Goal: Find specific page/section: Find specific page/section

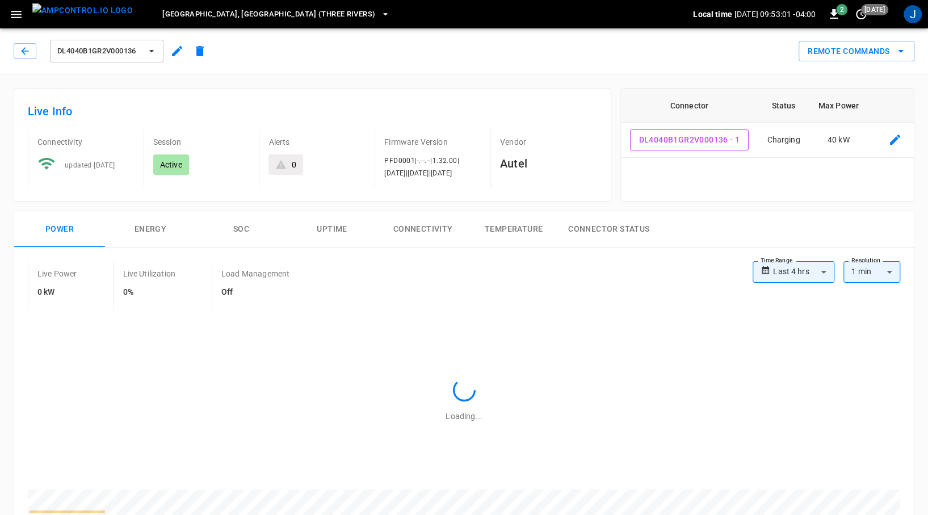
click at [15, 20] on icon "button" at bounding box center [16, 14] width 14 height 14
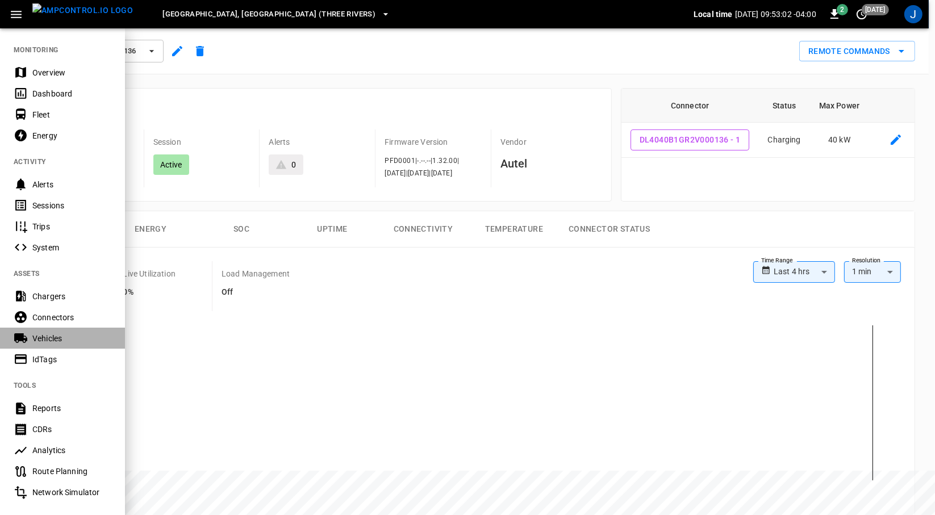
click at [81, 341] on div "Vehicles" at bounding box center [71, 338] width 79 height 11
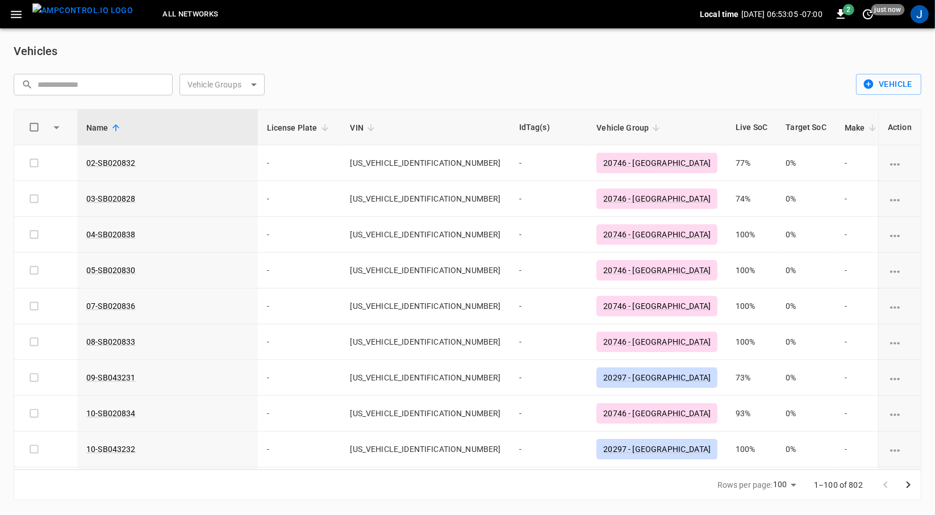
click at [219, 81] on body "All Networks Local time [DATE] 06:53:05 -07:00 2 just now J Vehicles ​ ​ Vehicl…" at bounding box center [467, 257] width 935 height 514
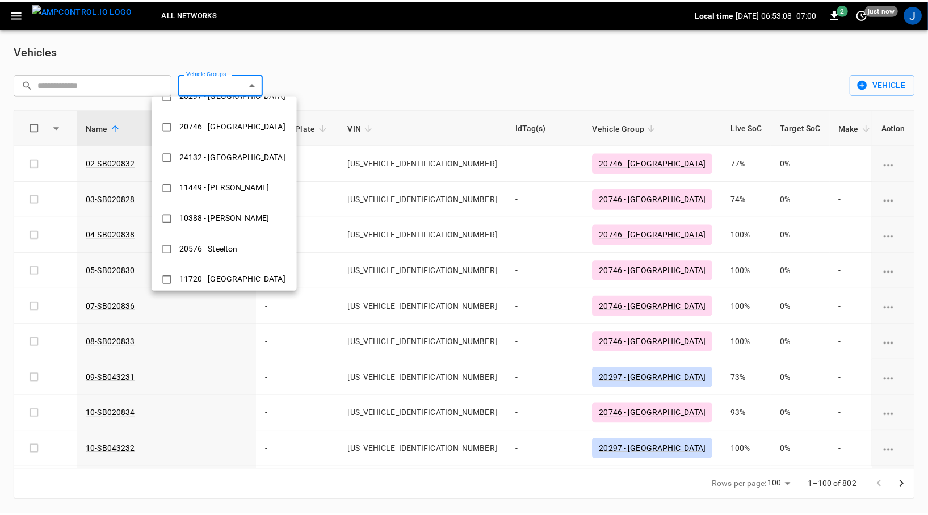
scroll to position [306, 0]
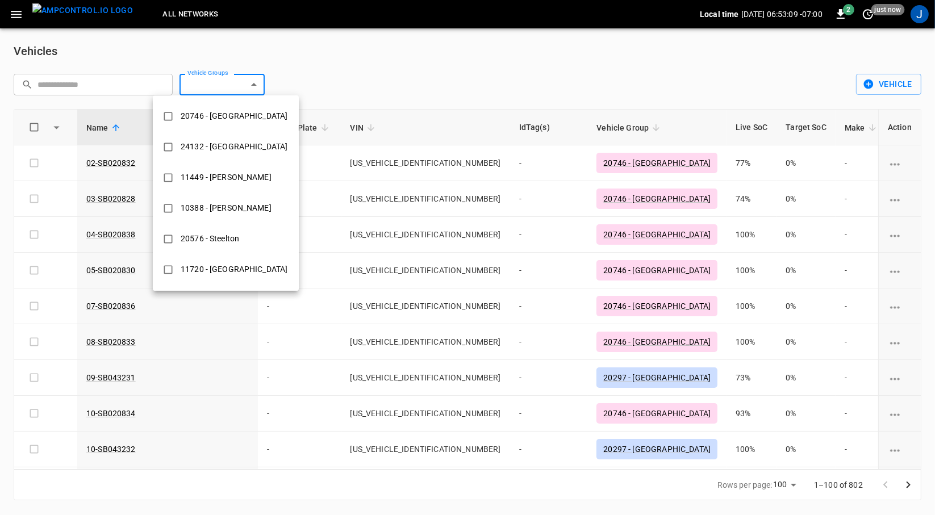
click at [223, 203] on div "10388 - [PERSON_NAME]" at bounding box center [226, 208] width 104 height 21
type input "**********"
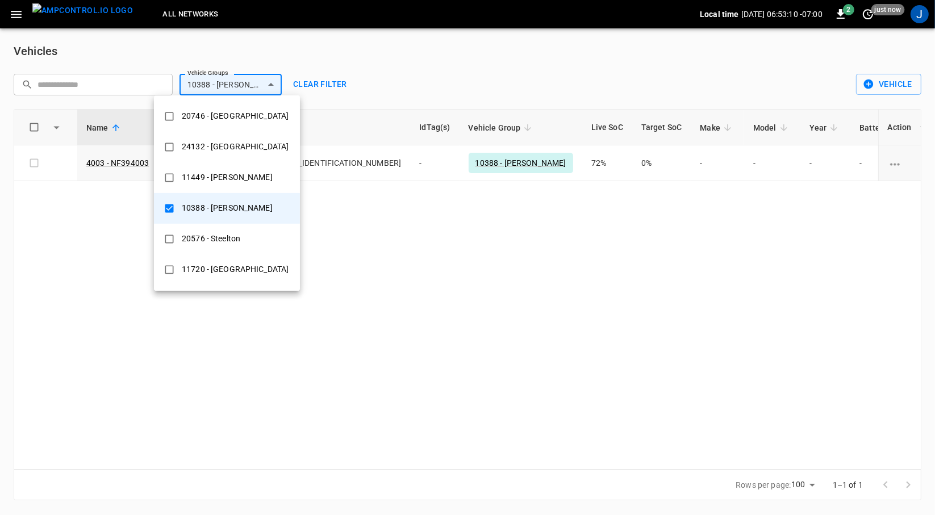
click at [501, 68] on div at bounding box center [467, 257] width 935 height 515
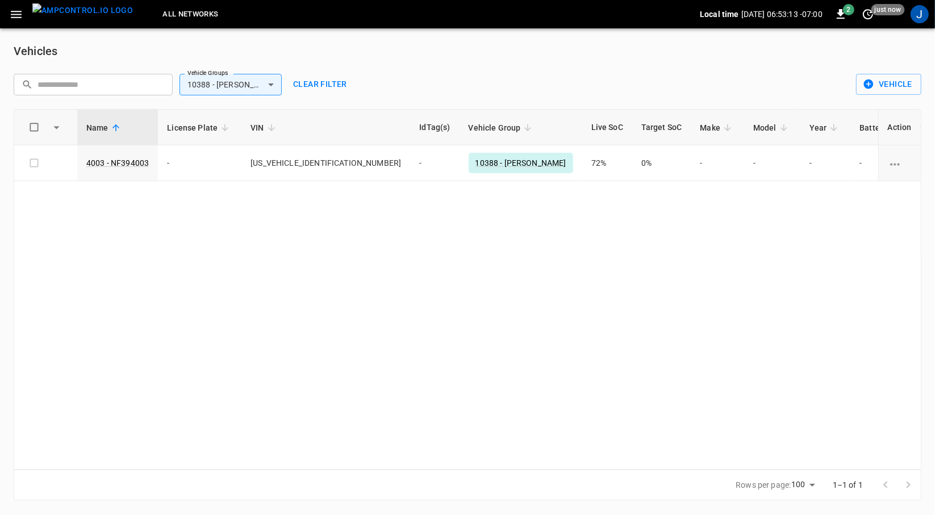
click at [127, 162] on link "4003 - NF394003" at bounding box center [117, 162] width 62 height 9
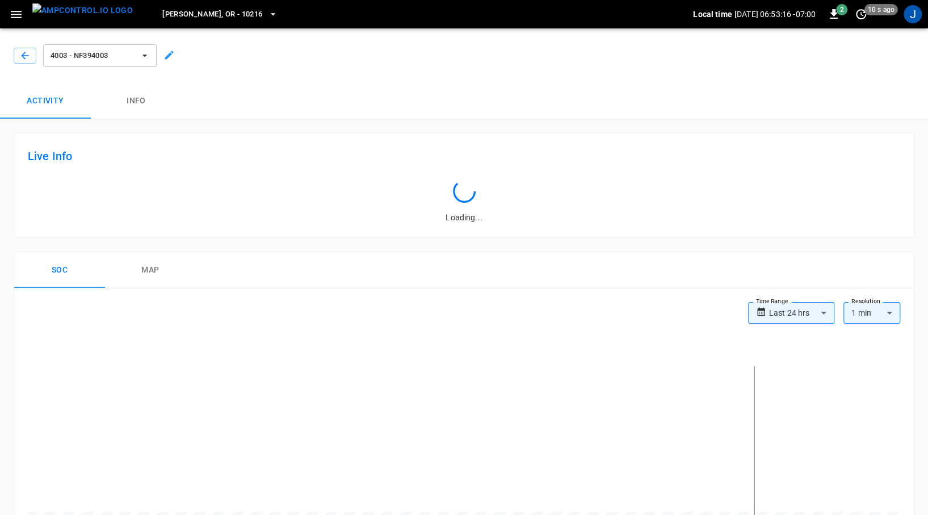
click at [128, 97] on button "Info" at bounding box center [136, 101] width 91 height 36
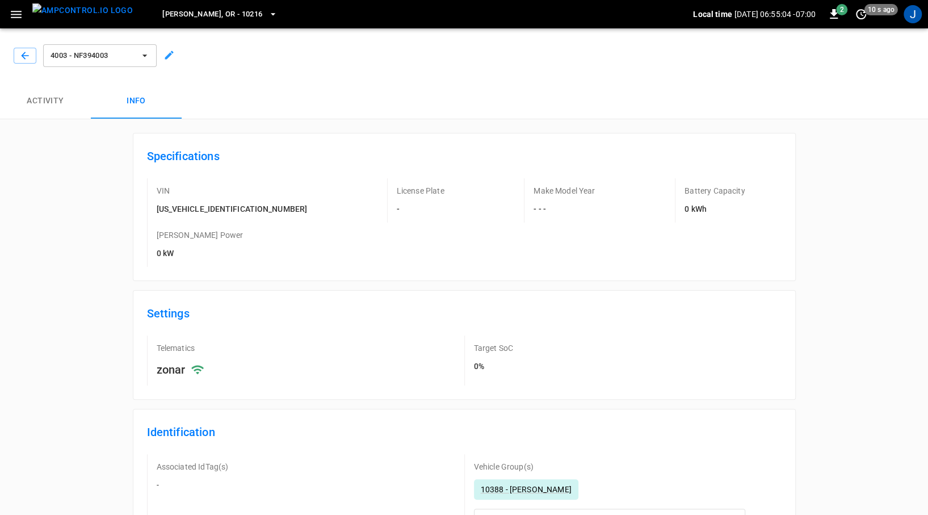
click at [25, 55] on icon "button" at bounding box center [24, 55] width 11 height 11
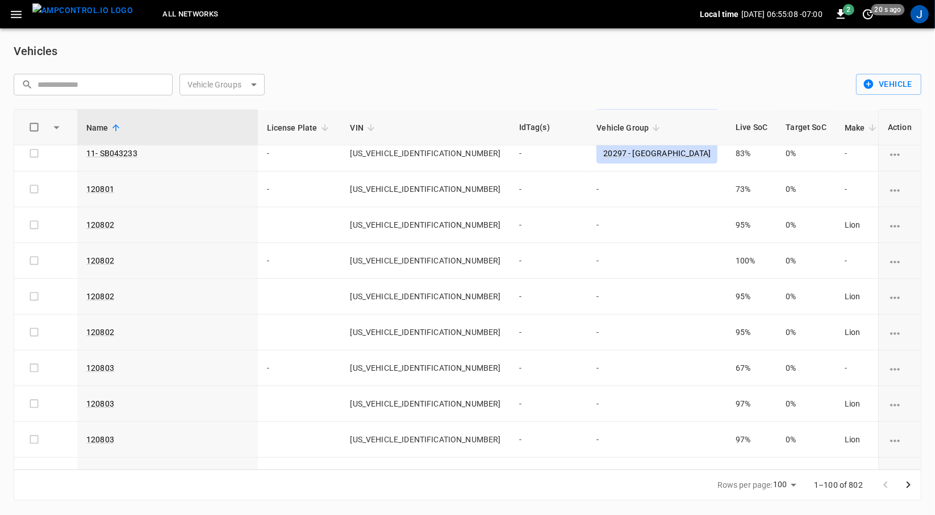
scroll to position [332, 0]
